Goal: Navigation & Orientation: Find specific page/section

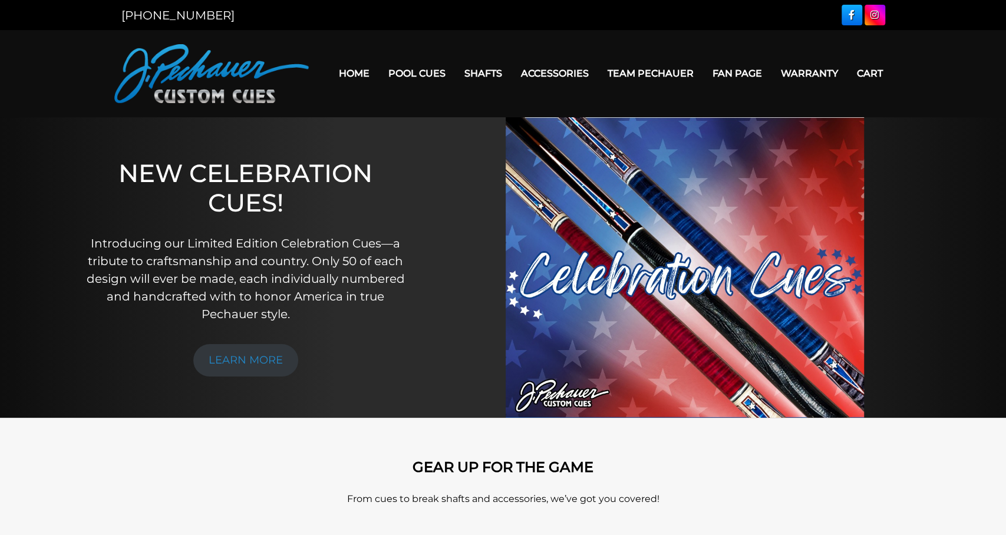
click at [649, 71] on link "Team Pechauer" at bounding box center [650, 73] width 105 height 30
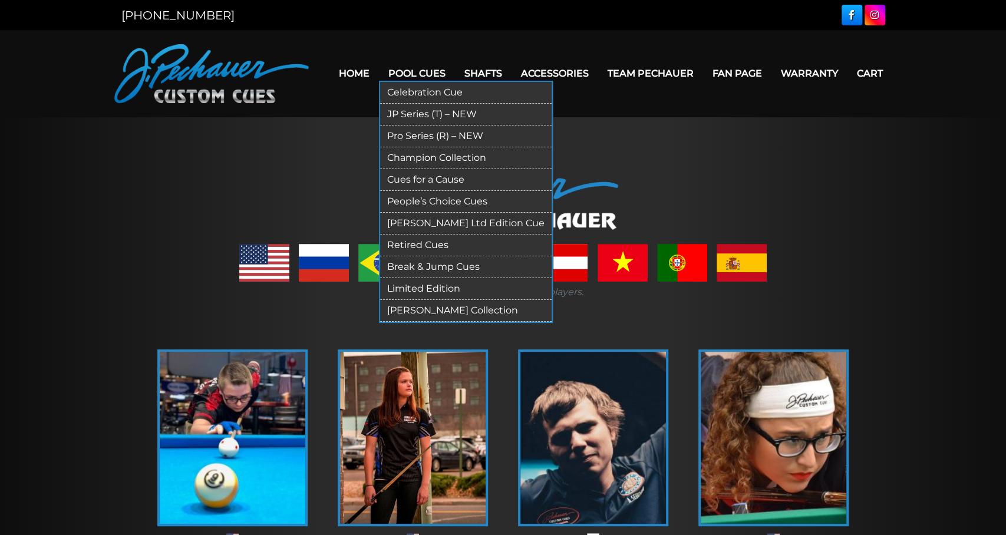
click at [393, 75] on link "Pool Cues" at bounding box center [417, 73] width 76 height 30
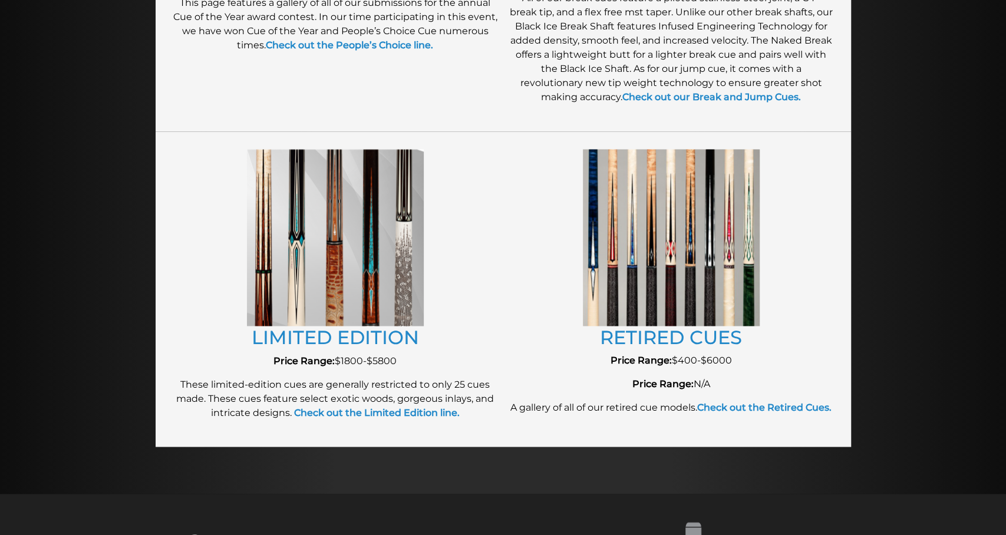
scroll to position [1226, 0]
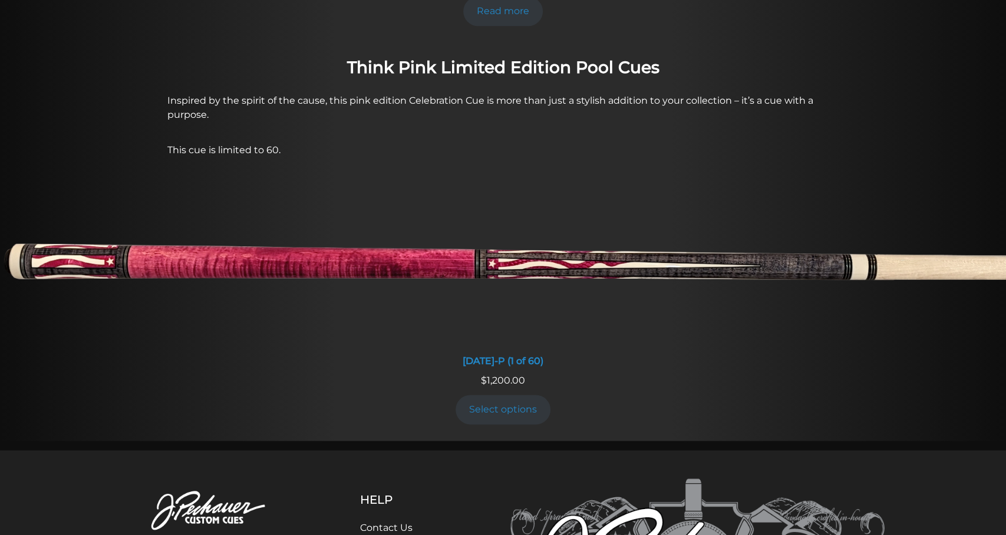
scroll to position [919, 0]
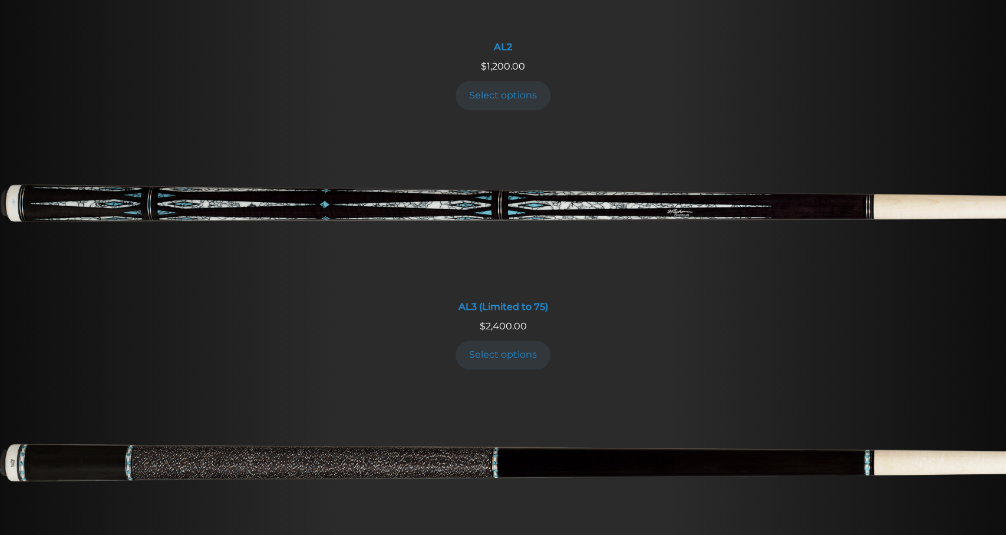
scroll to position [766, 0]
